Goal: Contribute content: Add original content to the website for others to see

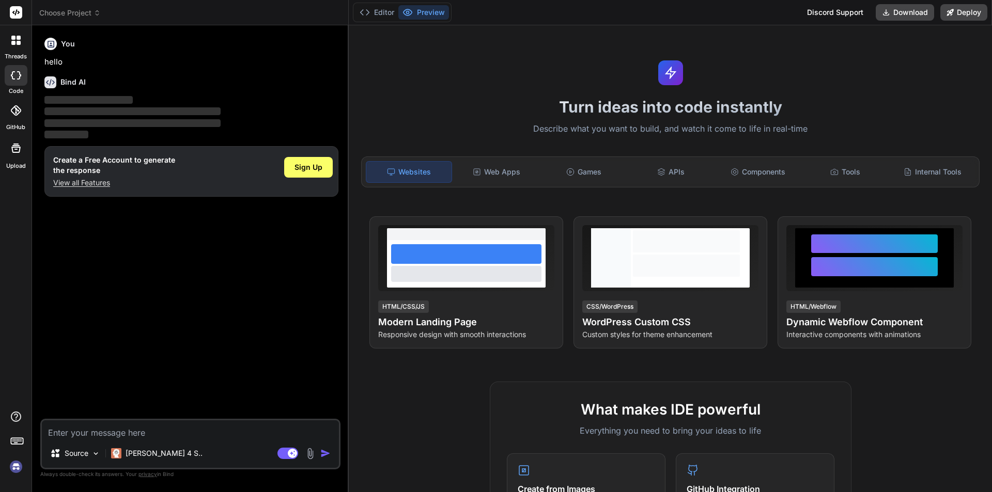
click at [152, 436] on textarea at bounding box center [190, 429] width 297 height 19
type textarea "x"
type textarea "<!-- Opportunity Details Popup --> <div *ngIf="selectedOpportunities.length > 0…"
type textarea "x"
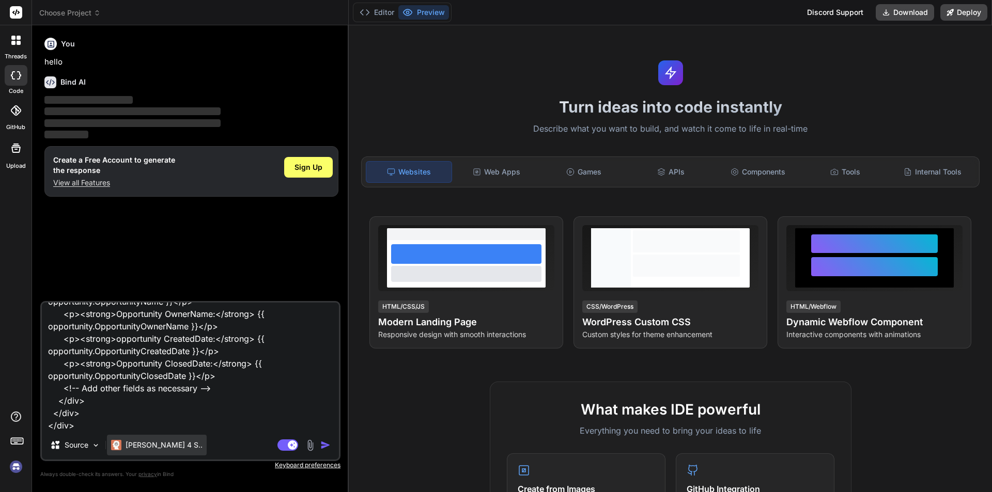
type textarea "<!-- Opportunity Details Popup --> <div *ngIf="selectedOpportunities.length > 0…"
type textarea "x"
type textarea "<!-- Opportunity Details Popup --> <div *ngIf="selectedOpportunities.length > 0…"
type textarea "x"
type textarea "<!-- Opportunity Details Popup --> <div *ngIf="selectedOpportunities.length > 0…"
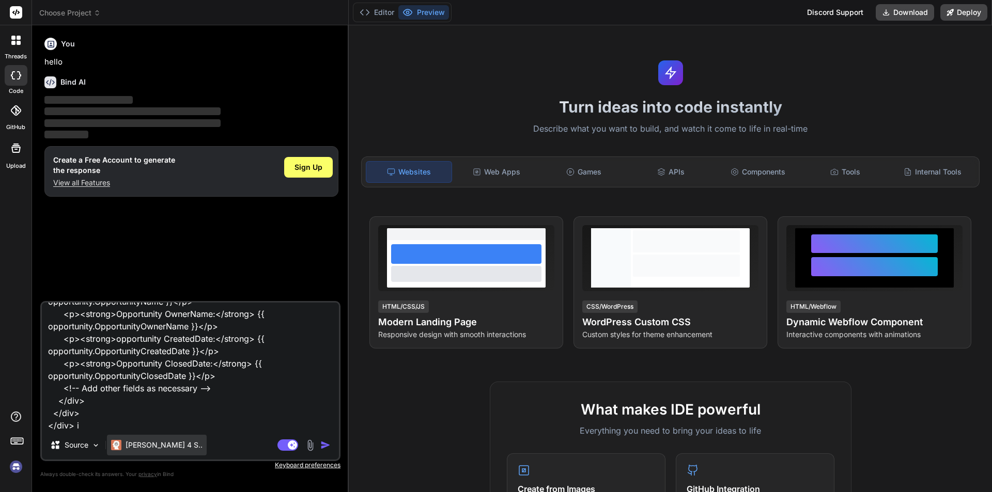
type textarea "x"
type textarea "<!-- Opportunity Details Popup --> <div *ngIf="selectedOpportunities.length > 0…"
type textarea "x"
type textarea "<!-- Opportunity Details Popup --> <div *ngIf="selectedOpportunities.length > 0…"
type textarea "x"
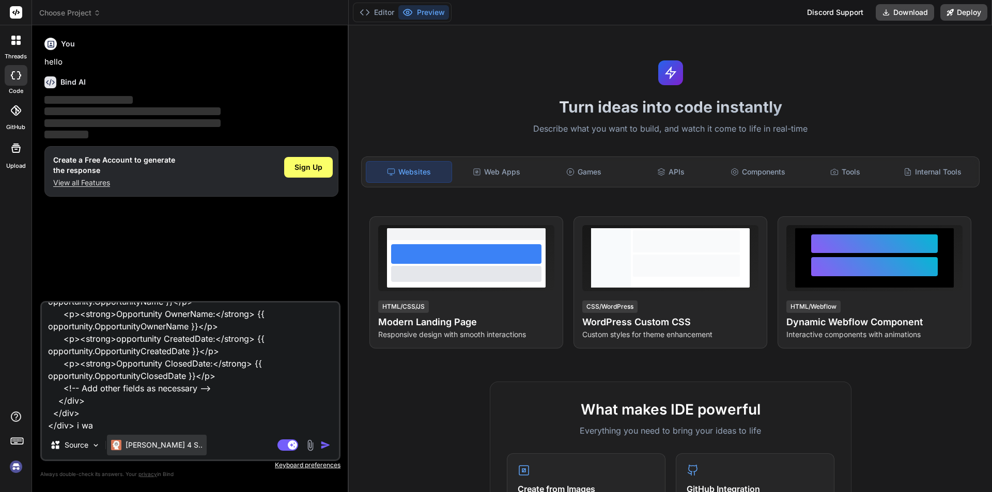
type textarea "<!-- Opportunity Details Popup --> <div *ngIf="selectedOpportunities.length > 0…"
type textarea "x"
type textarea "<!-- Opportunity Details Popup --> <div *ngIf="selectedOpportunities.length > 0…"
type textarea "x"
type textarea "<!-- Opportunity Details Popup --> <div *ngIf="selectedOpportunities.length > 0…"
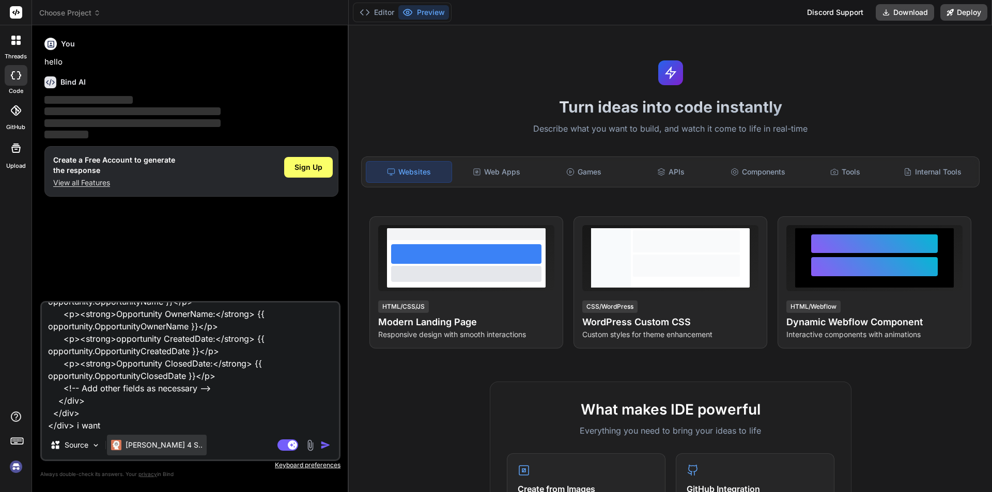
type textarea "x"
type textarea "<!-- Opportunity Details Popup --> <div *ngIf="selectedOpportunities.length > 0…"
type textarea "x"
type textarea "<!-- Opportunity Details Popup --> <div *ngIf="selectedOpportunities.length > 0…"
type textarea "x"
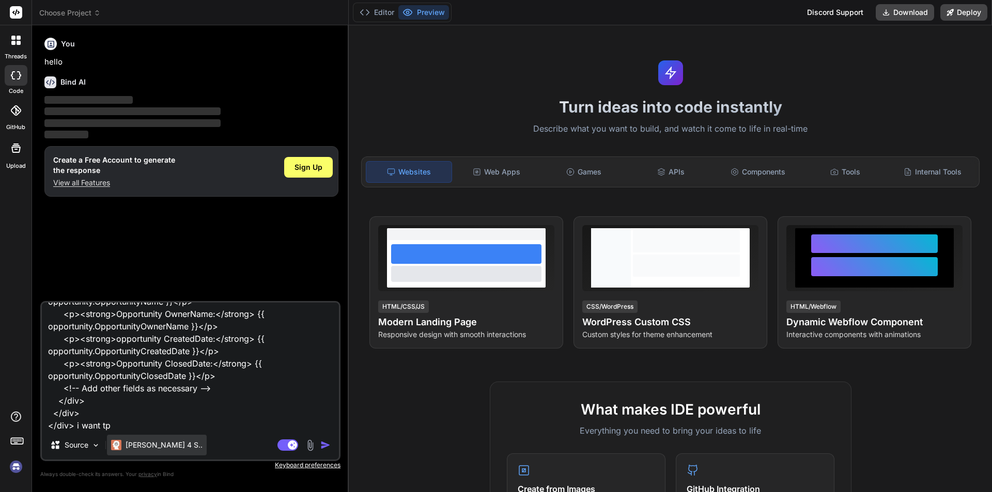
type textarea "<!-- Opportunity Details Popup --> <div *ngIf="selectedOpportunities.length > 0…"
type textarea "x"
type textarea "<!-- Opportunity Details Popup --> <div *ngIf="selectedOpportunities.length > 0…"
type textarea "x"
type textarea "<!-- Opportunity Details Popup --> <div *ngIf="selectedOpportunities.length > 0…"
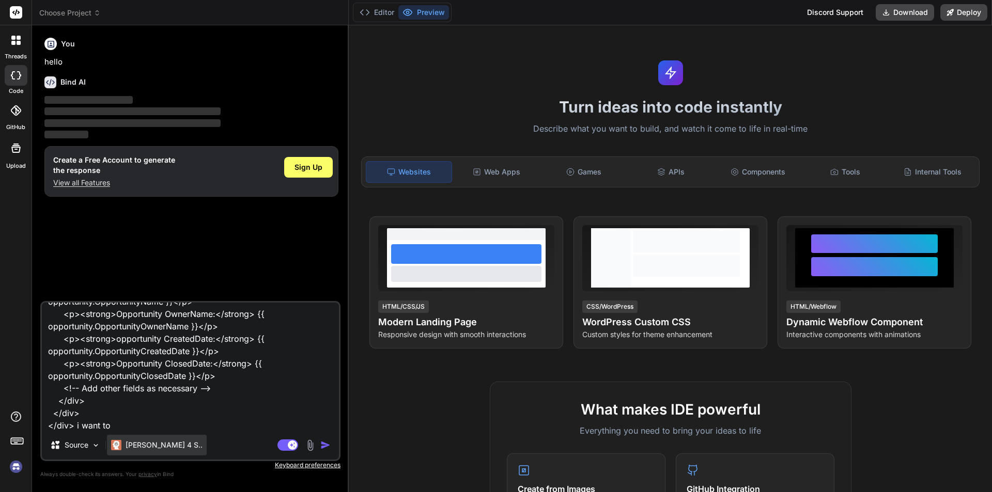
type textarea "x"
type textarea "<!-- Opportunity Details Popup --> <div *ngIf="selectedOpportunities.length > 0…"
type textarea "x"
type textarea "<!-- Opportunity Details Popup --> <div *ngIf="selectedOpportunities.length > 0…"
type textarea "x"
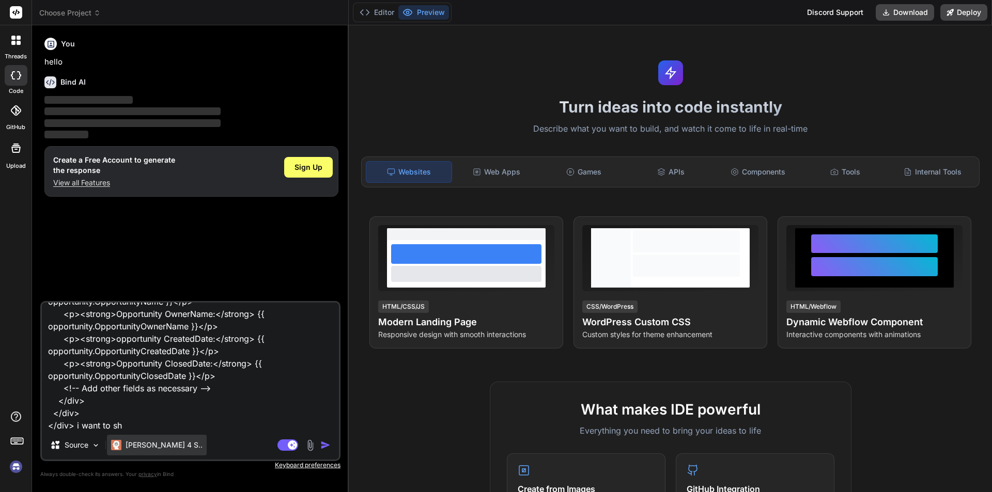
type textarea "<!-- Opportunity Details Popup --> <div *ngIf="selectedOpportunities.length > 0…"
type textarea "x"
type textarea "<!-- Opportunity Details Popup --> <div *ngIf="selectedOpportunities.length > 0…"
type textarea "x"
type textarea "<!-- Opportunity Details Popup --> <div *ngIf="selectedOpportunities.length > 0…"
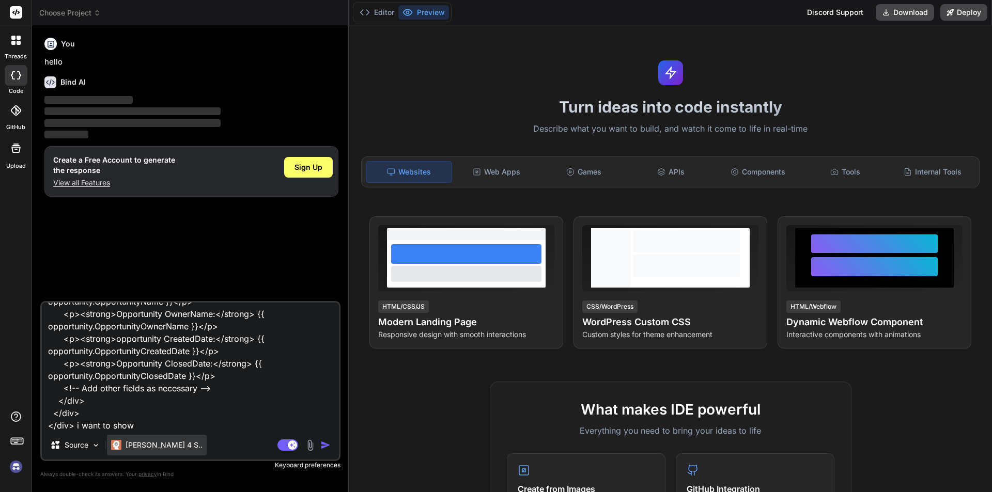
type textarea "x"
type textarea "<!-- Opportunity Details Popup --> <div *ngIf="selectedOpportunities.length > 0…"
type textarea "x"
type textarea "<!-- Opportunity Details Popup --> <div *ngIf="selectedOpportunities.length > 0…"
type textarea "x"
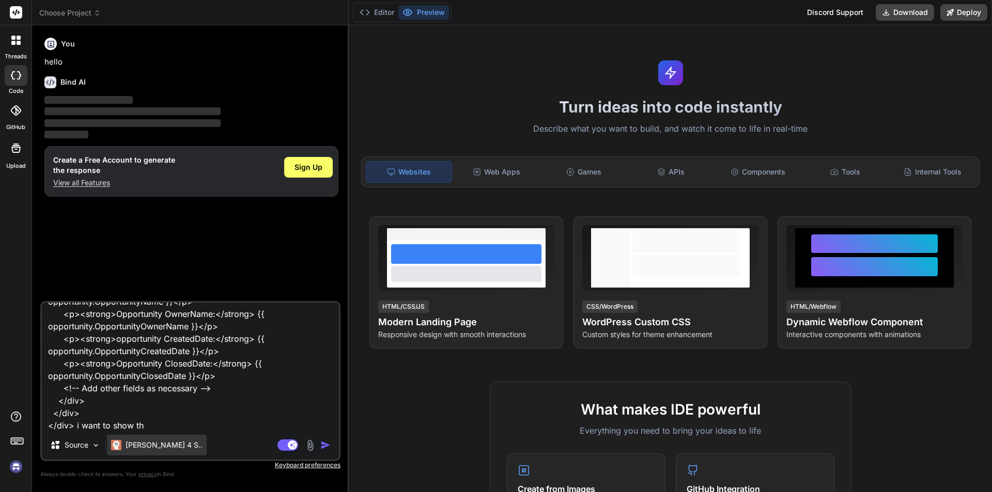
type textarea "<!-- Opportunity Details Popup --> <div *ngIf="selectedOpportunities.length > 0…"
type textarea "x"
type textarea "<!-- Opportunity Details Popup --> <div *ngIf="selectedOpportunities.length > 0…"
type textarea "x"
type textarea "<!-- Opportunity Details Popup --> <div *ngIf="selectedOpportunities.length > 0…"
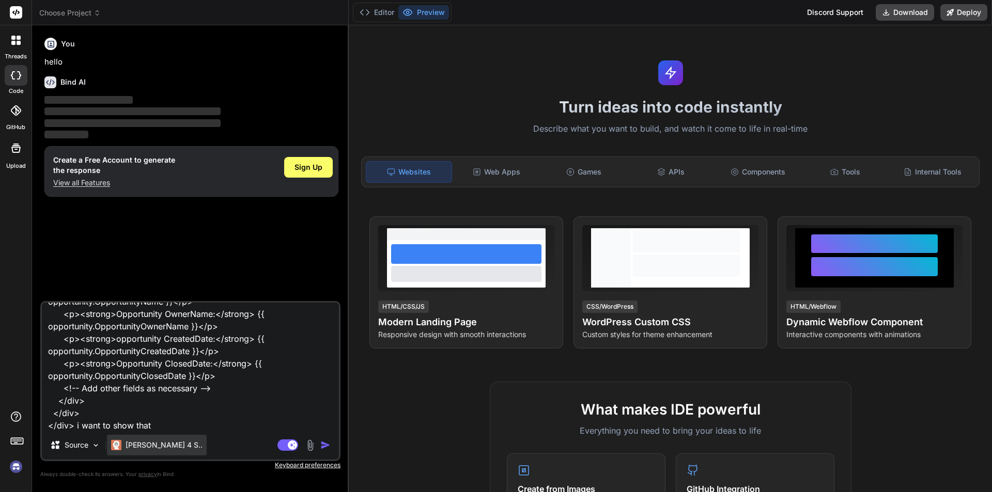
type textarea "x"
type textarea "<!-- Opportunity Details Popup --> <div *ngIf="selectedOpportunities.length > 0…"
type textarea "x"
type textarea "<!-- Opportunity Details Popup --> <div *ngIf="selectedOpportunities.length > 0…"
type textarea "x"
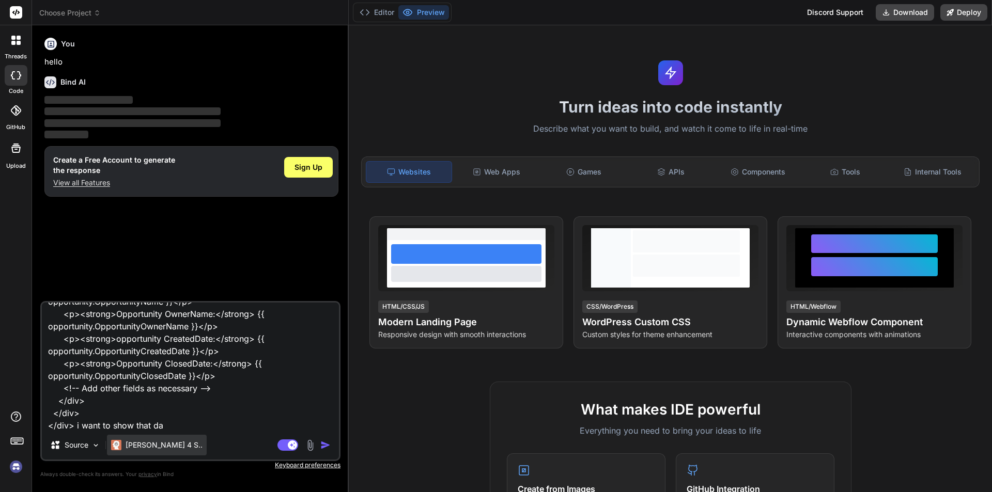
type textarea "<!-- Opportunity Details Popup --> <div *ngIf="selectedOpportunities.length > 0…"
type textarea "x"
type textarea "<!-- Opportunity Details Popup --> <div *ngIf="selectedOpportunities.length > 0…"
type textarea "x"
type textarea "<!-- Opportunity Details Popup --> <div *ngIf="selectedOpportunities.length > 0…"
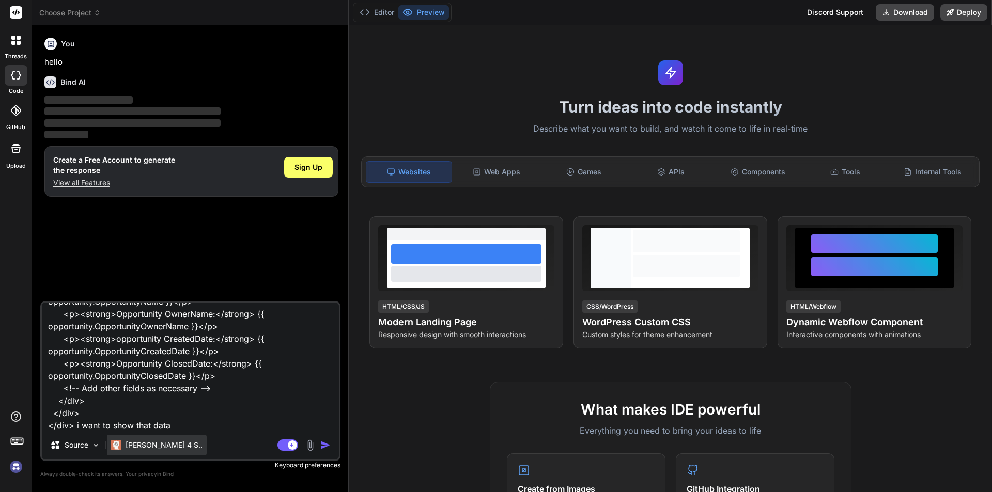
type textarea "x"
type textarea "<!-- Opportunity Details Popup --> <div *ngIf="selectedOpportunities.length > 0…"
type textarea "x"
type textarea "<!-- Opportunity Details Popup --> <div *ngIf="selectedOpportunities.length > 0…"
type textarea "x"
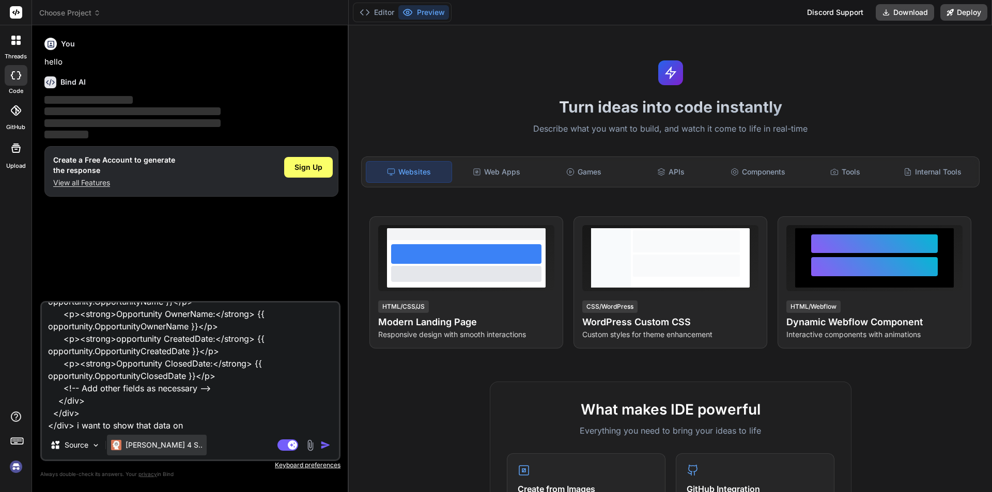
type textarea "<!-- Opportunity Details Popup --> <div *ngIf="selectedOpportunities.length > 0…"
type textarea "x"
type textarea "<!-- Opportunity Details Popup --> <div *ngIf="selectedOpportunities.length > 0…"
type textarea "x"
type textarea "<!-- Opportunity Details Popup --> <div *ngIf="selectedOpportunities.length > 0…"
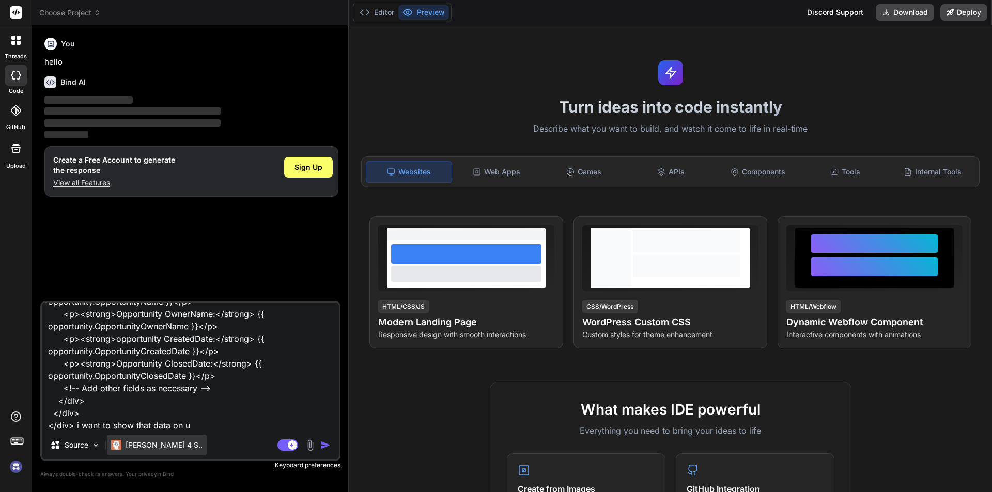
type textarea "x"
type textarea "<!-- Opportunity Details Popup --> <div *ngIf="selectedOpportunities.length > 0…"
type textarea "x"
type textarea "<!-- Opportunity Details Popup --> <div *ngIf="selectedOpportunities.length > 0…"
type textarea "x"
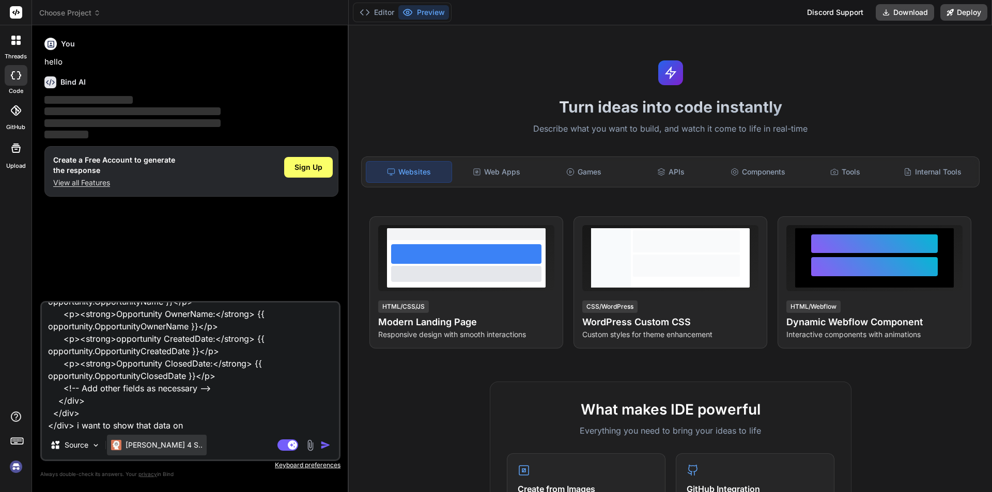
type textarea "<!-- Opportunity Details Popup --> <div *ngIf="selectedOpportunities.length > 0…"
type textarea "x"
type textarea "<!-- Opportunity Details Popup --> <div *ngIf="selectedOpportunities.length > 0…"
type textarea "x"
type textarea "<!-- Opportunity Details Popup --> <div *ngIf="selectedOpportunities.length > 0…"
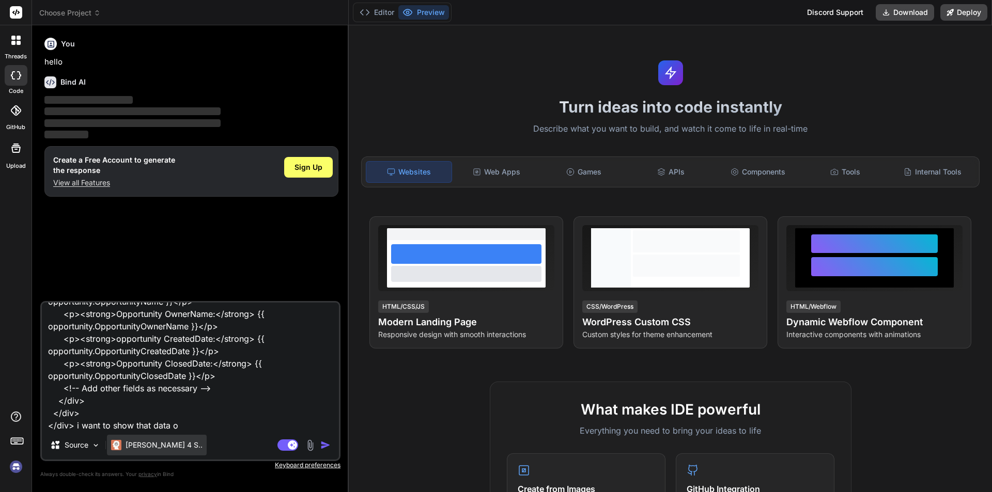
type textarea "x"
type textarea "<!-- Opportunity Details Popup --> <div *ngIf="selectedOpportunities.length > 0…"
type textarea "x"
type textarea "<!-- Opportunity Details Popup --> <div *ngIf="selectedOpportunities.length > 0…"
type textarea "x"
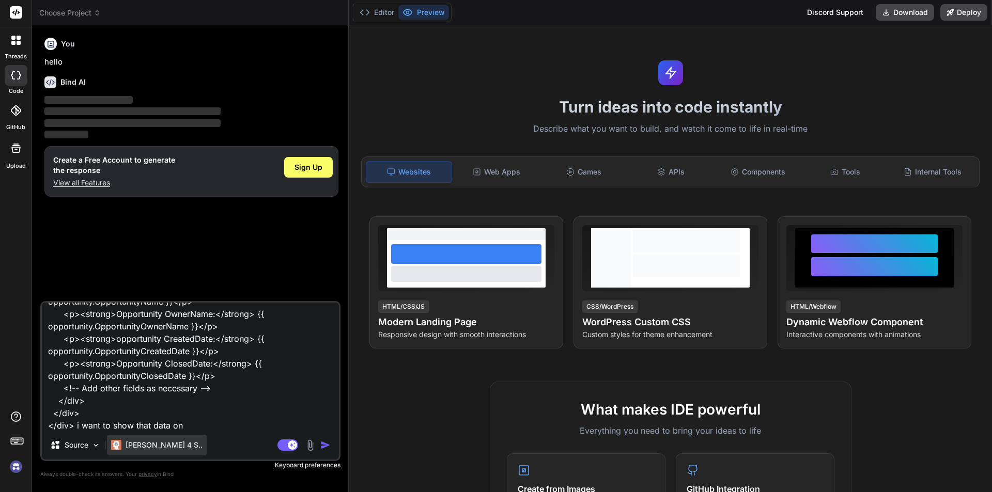
type textarea "<!-- Opportunity Details Popup --> <div *ngIf="selectedOpportunities.length > 0…"
type textarea "x"
type textarea "<!-- Opportunity Details Popup --> <div *ngIf="selectedOpportunities.length > 0…"
type textarea "x"
type textarea "<!-- Opportunity Details Popup --> <div *ngIf="selectedOpportunities.length > 0…"
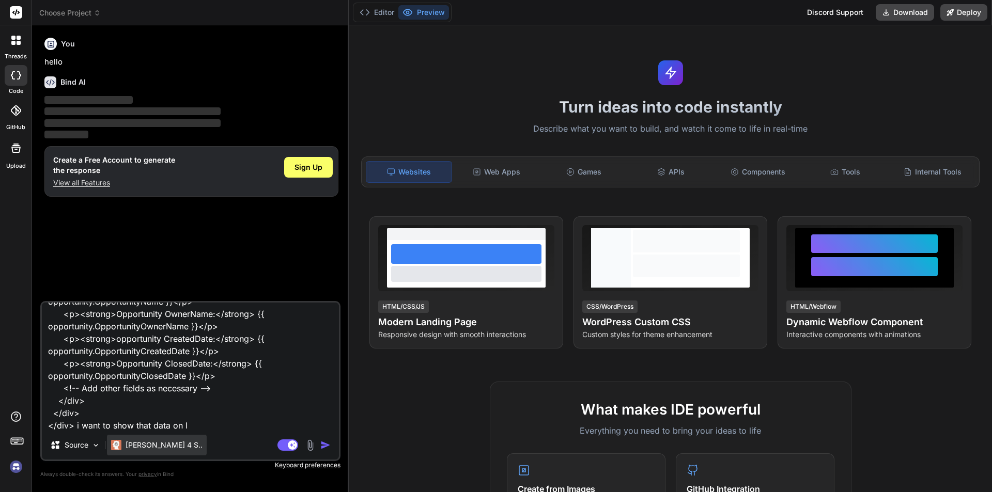
type textarea "x"
type textarea "<!-- Opportunity Details Popup --> <div *ngIf="selectedOpportunities.length > 0…"
type textarea "x"
type textarea "<!-- Opportunity Details Popup --> <div *ngIf="selectedOpportunities.length > 0…"
type textarea "x"
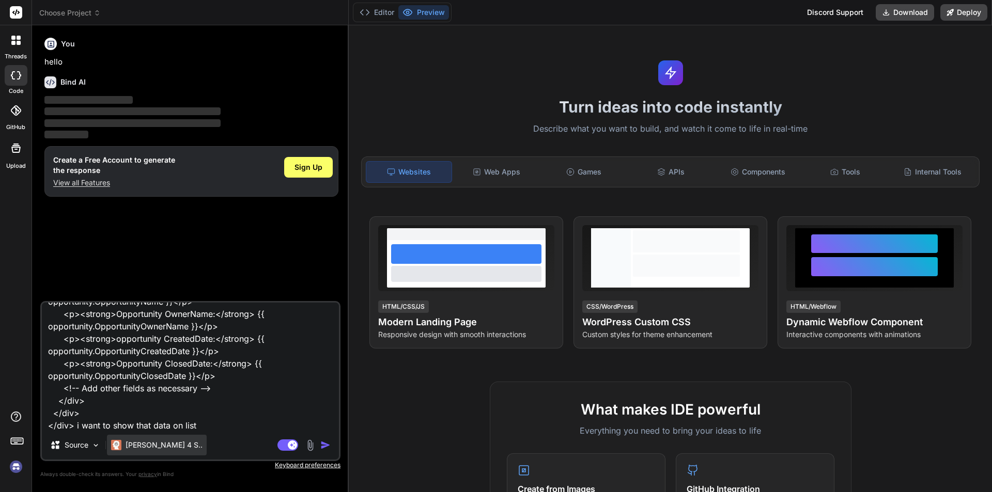
type textarea "<!-- Opportunity Details Popup --> <div *ngIf="selectedOpportunities.length > 0…"
type textarea "x"
type textarea "<!-- Opportunity Details Popup --> <div *ngIf="selectedOpportunities.length > 0…"
click at [323, 446] on img "button" at bounding box center [325, 445] width 10 height 10
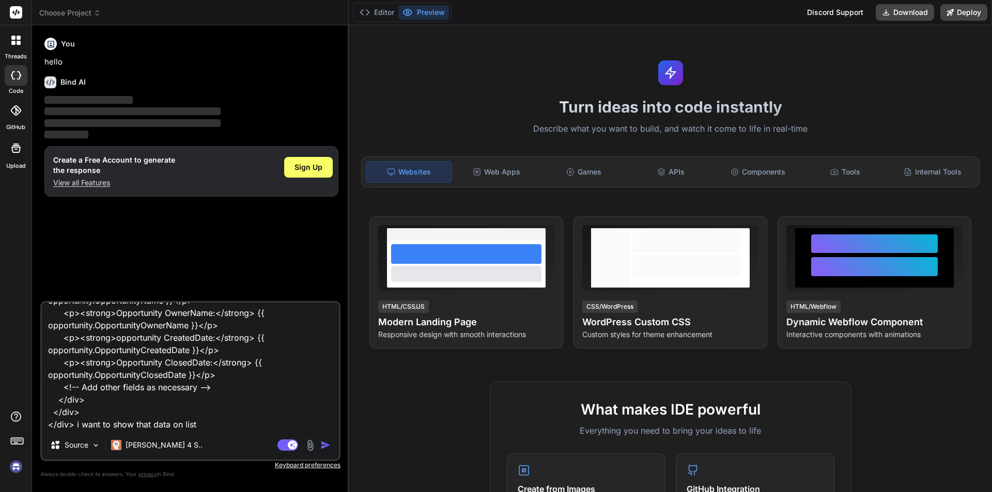
click at [325, 441] on img "button" at bounding box center [325, 445] width 10 height 10
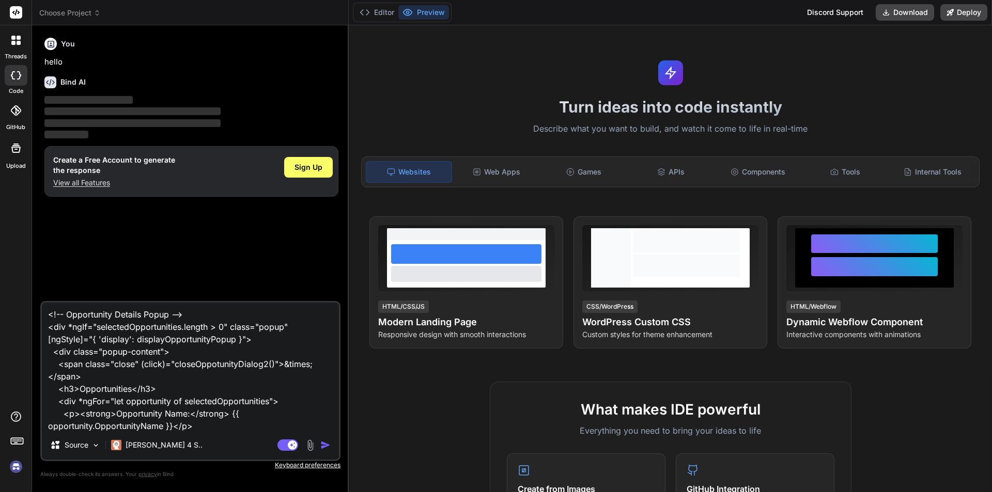
scroll to position [0, 0]
